Goal: Information Seeking & Learning: Find specific fact

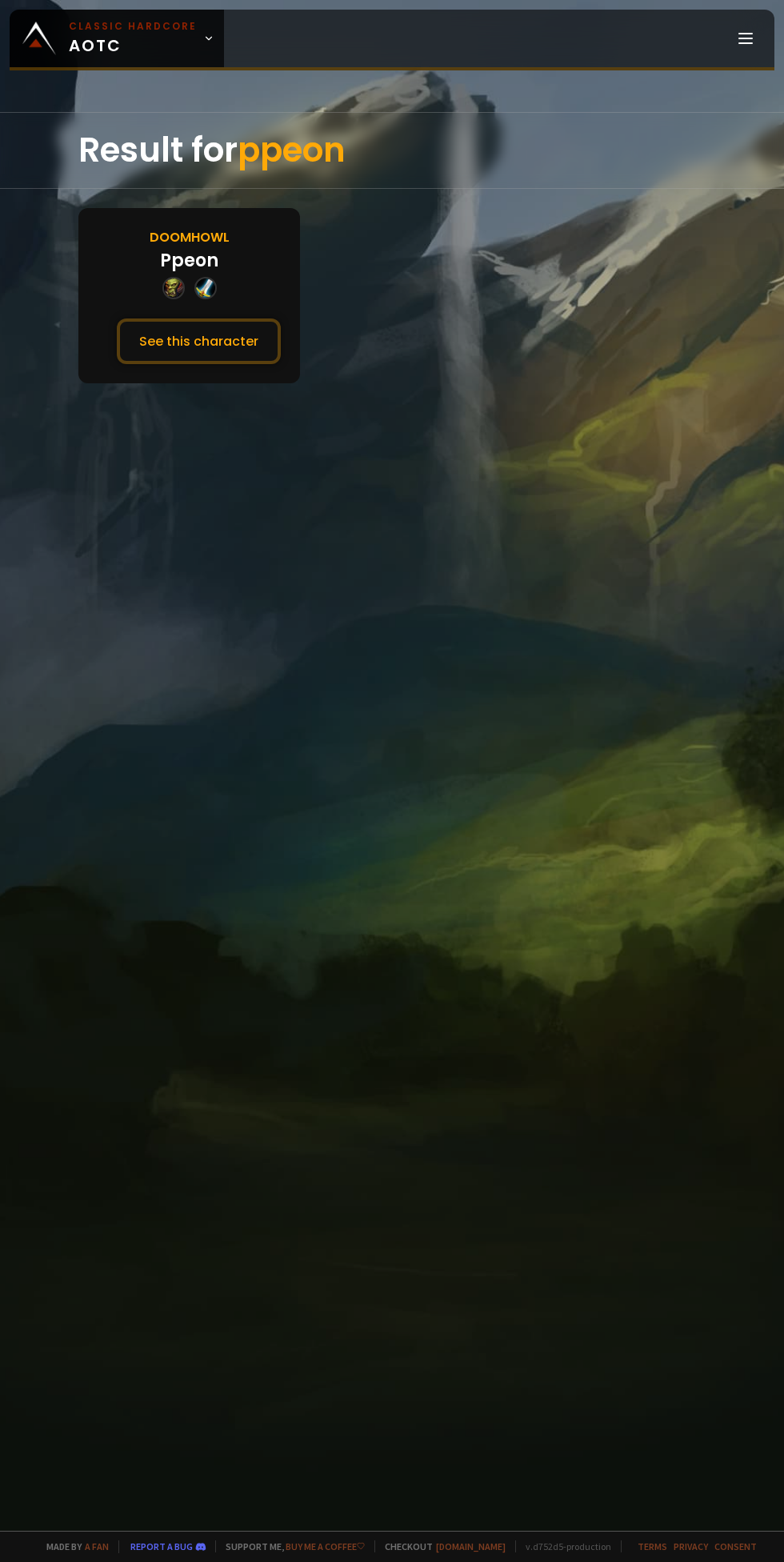
click at [197, 396] on div "Result for ppeon Doomhowl Ppeon See this character" at bounding box center [392, 821] width 784 height 1418
click at [229, 345] on button "See this character" at bounding box center [198, 341] width 164 height 45
